Goal: Information Seeking & Learning: Learn about a topic

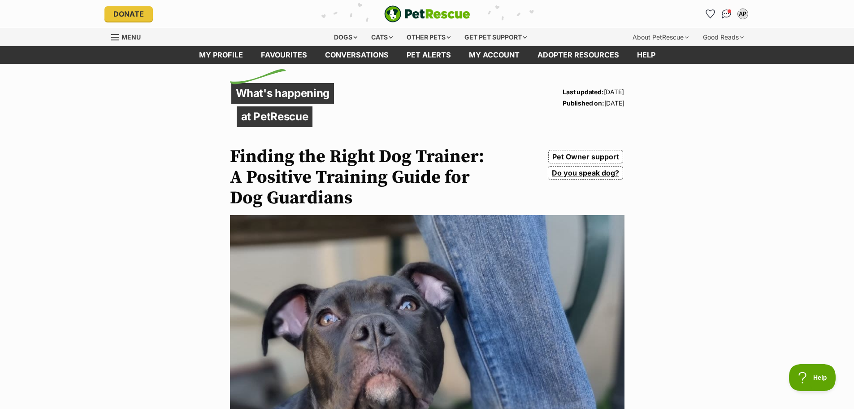
click at [117, 37] on span "Menu" at bounding box center [115, 37] width 8 height 1
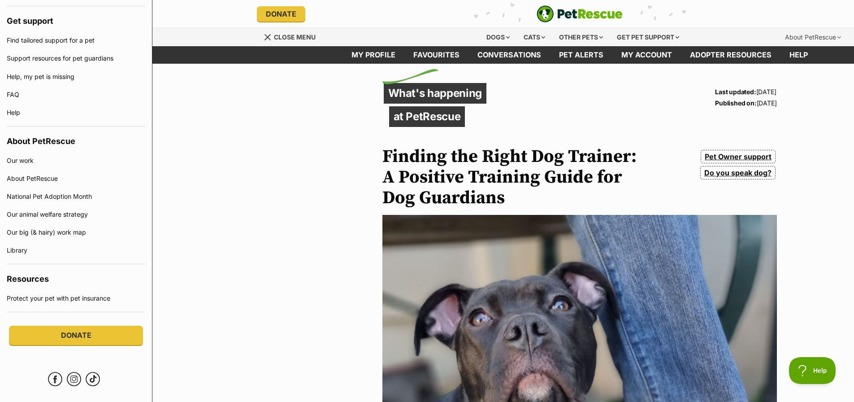
scroll to position [538, 0]
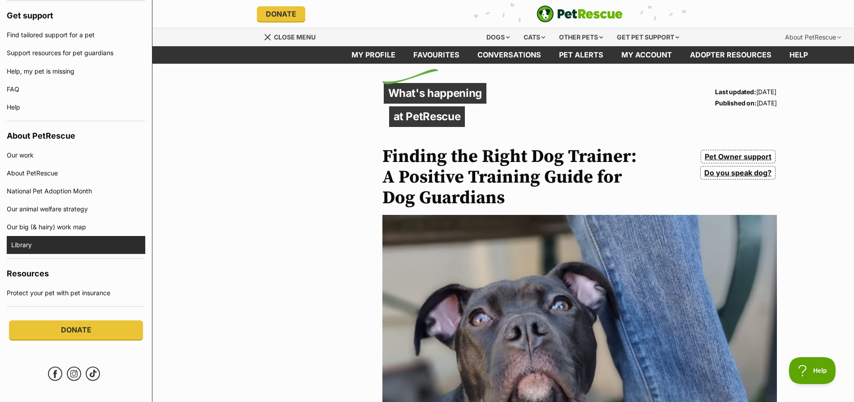
click at [18, 246] on link "Library" at bounding box center [78, 245] width 134 height 18
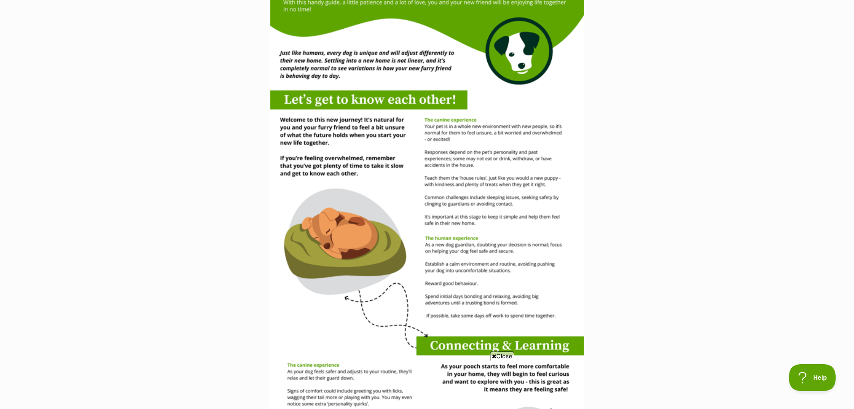
scroll to position [897, 0]
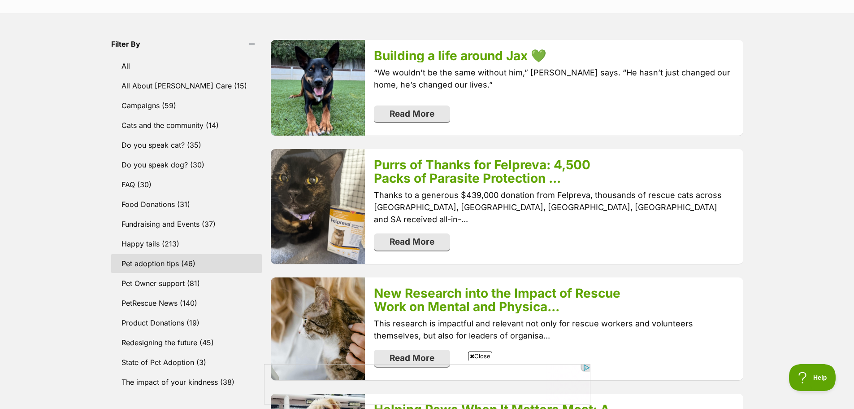
click at [134, 260] on link "Pet adoption tips (46)" at bounding box center [186, 263] width 151 height 19
